Goal: Navigation & Orientation: Find specific page/section

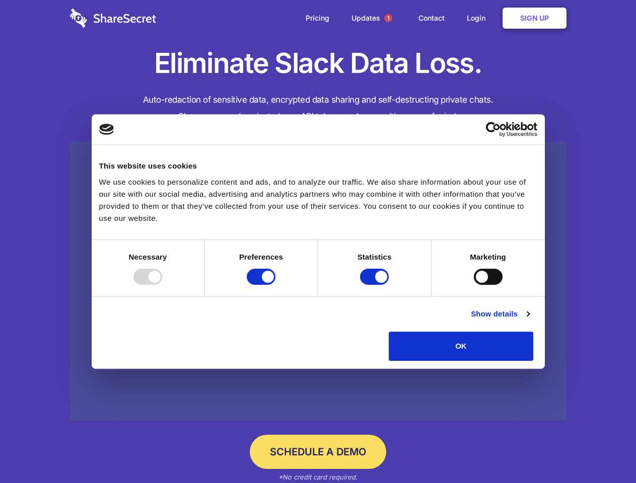
click at [162, 285] on div at bounding box center [147, 277] width 29 height 16
click at [275, 285] on input "Preferences" at bounding box center [261, 277] width 29 height 16
checkbox input "false"
click at [376, 285] on input "Statistics" at bounding box center [374, 277] width 29 height 16
checkbox input "false"
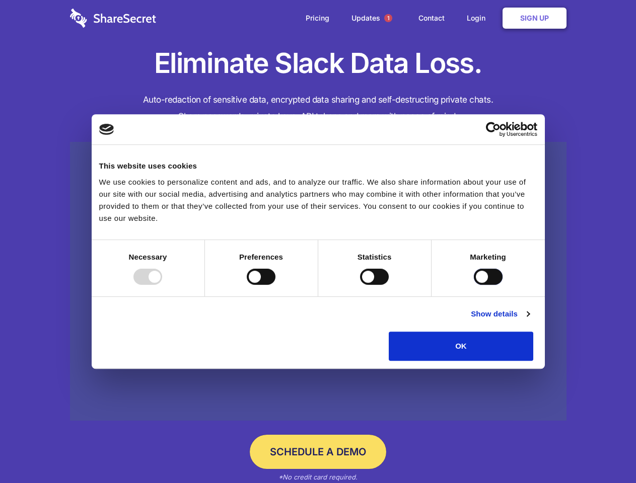
click at [474, 285] on input "Marketing" at bounding box center [488, 277] width 29 height 16
checkbox input "true"
click at [529, 320] on link "Show details" at bounding box center [500, 314] width 58 height 12
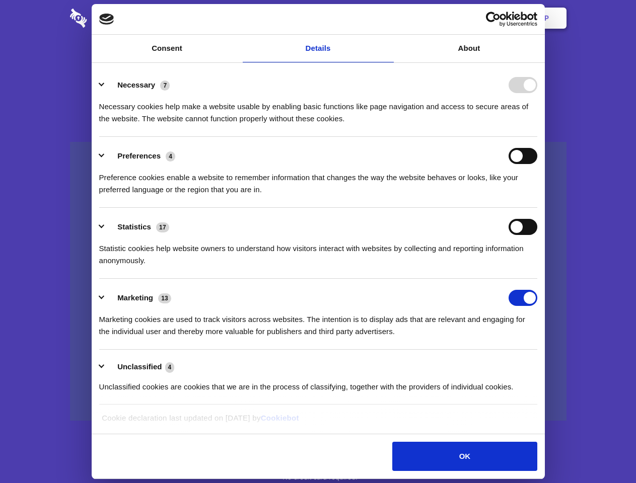
click at [542, 365] on ul "Necessary 7 Necessary cookies help make a website usable by enabling basic func…" at bounding box center [318, 235] width 448 height 339
click at [388, 18] on span "1" at bounding box center [388, 18] width 8 height 8
